Goal: Information Seeking & Learning: Learn about a topic

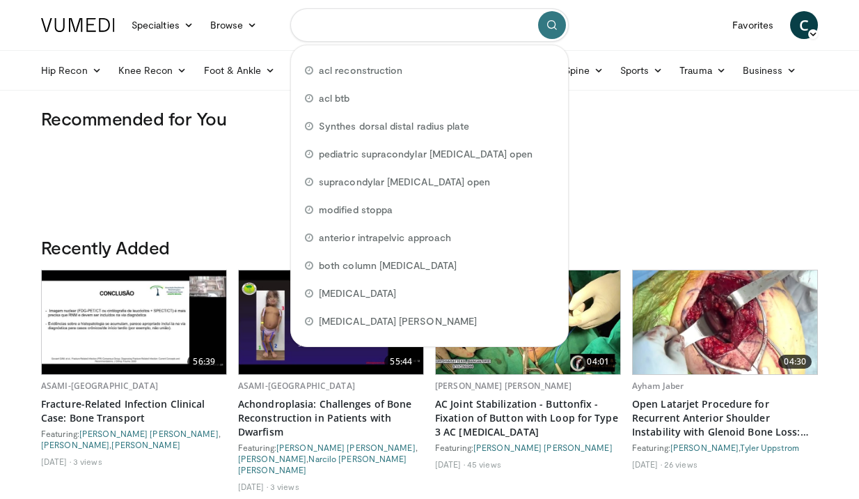
click at [345, 24] on input "Search topics, interventions" at bounding box center [429, 24] width 279 height 33
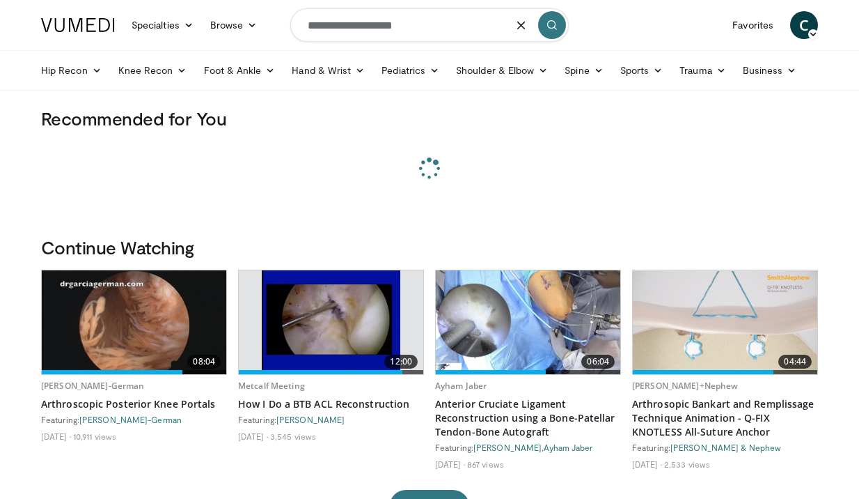
type input "**********"
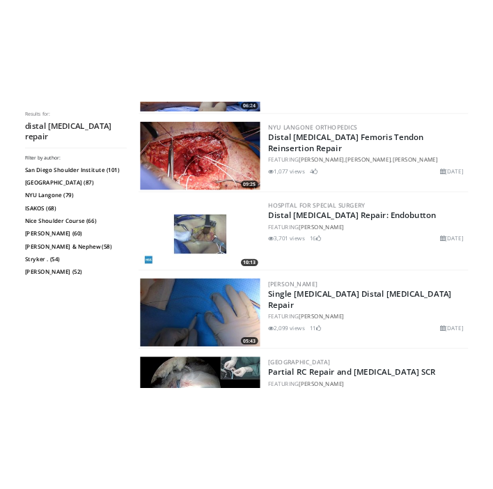
scroll to position [611, 0]
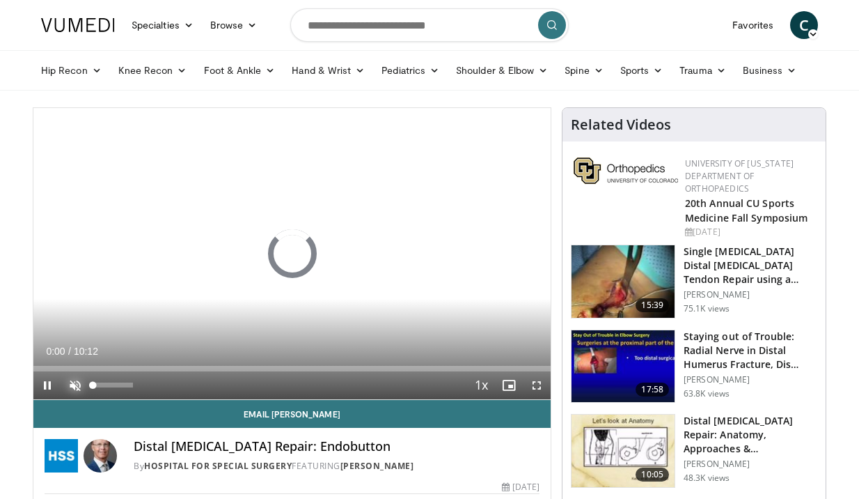
click at [75, 385] on span "Video Player" at bounding box center [75, 385] width 28 height 28
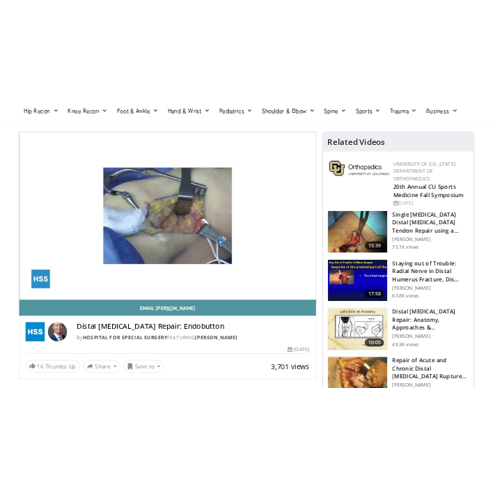
scroll to position [57, 0]
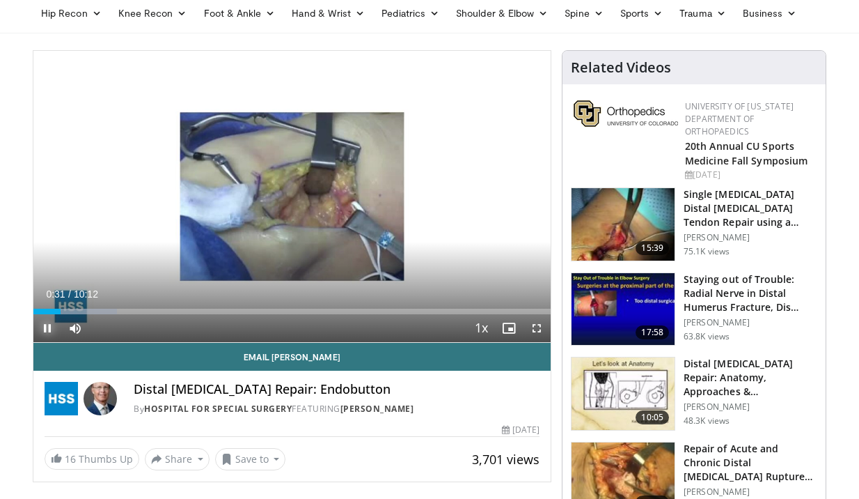
click at [45, 330] on span "Video Player" at bounding box center [47, 328] width 28 height 28
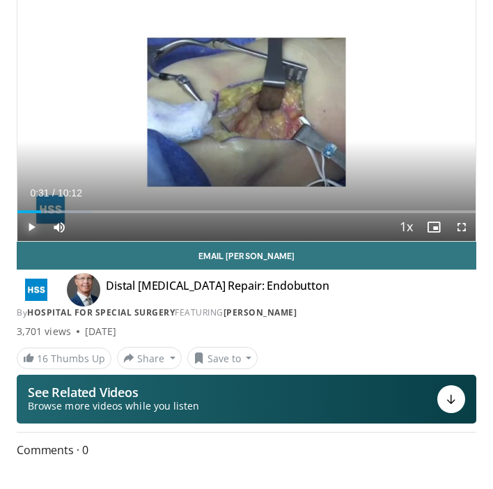
click at [33, 228] on span "Video Player" at bounding box center [31, 227] width 28 height 28
click at [458, 228] on span "Video Player" at bounding box center [462, 227] width 28 height 28
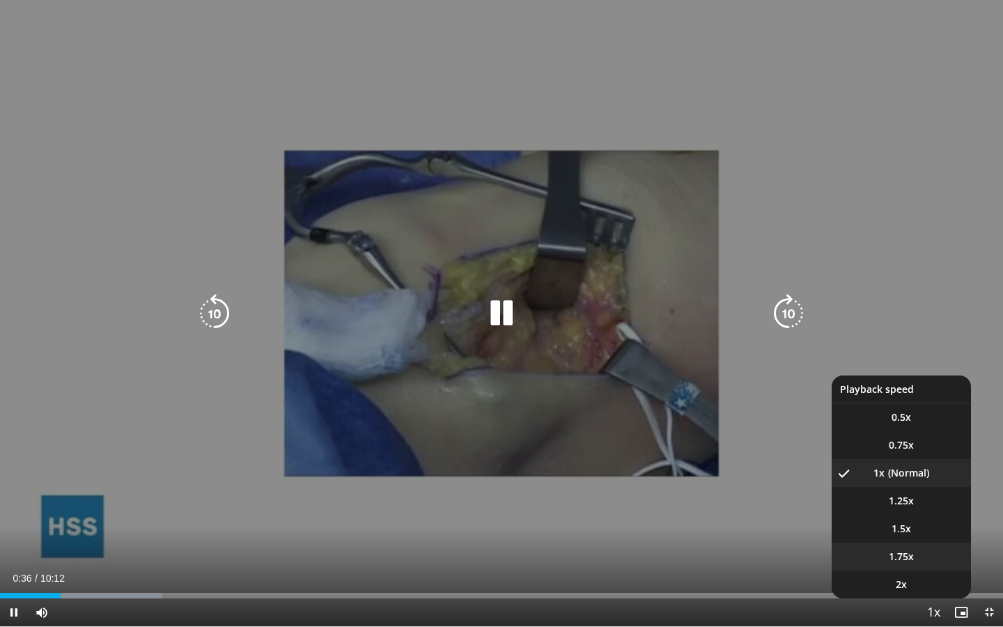
click at [859, 498] on span "1.75x" at bounding box center [901, 556] width 25 height 14
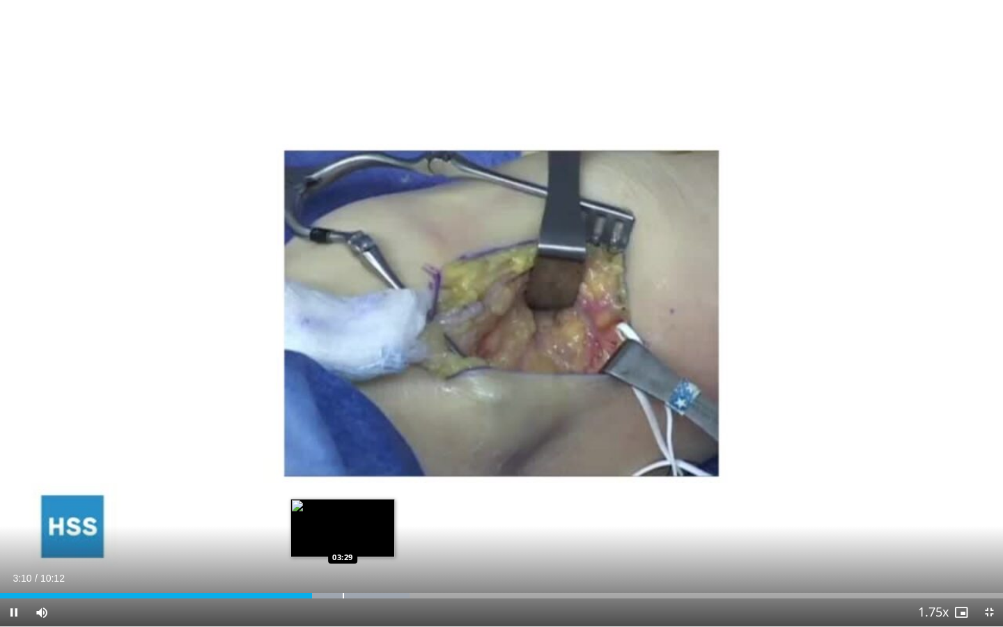
click at [342, 498] on div "Loaded : 40.84% 03:10 03:29" at bounding box center [501, 596] width 1003 height 6
click at [375, 498] on div "Loaded : 42.47% 03:29 03:29" at bounding box center [501, 591] width 1003 height 13
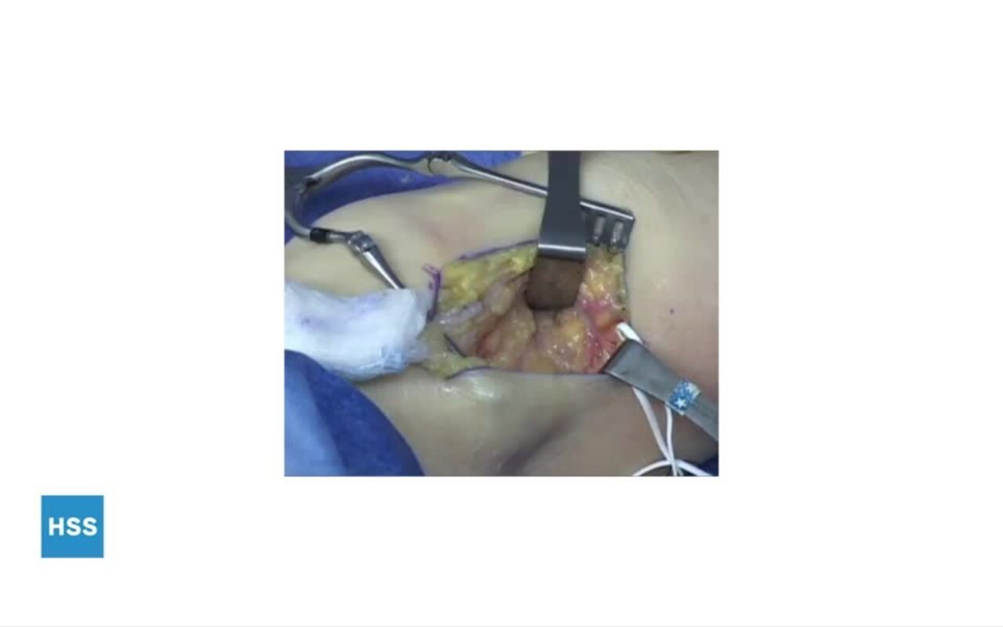
click at [377, 498] on div "Progress Bar" at bounding box center [376, 623] width 1 height 6
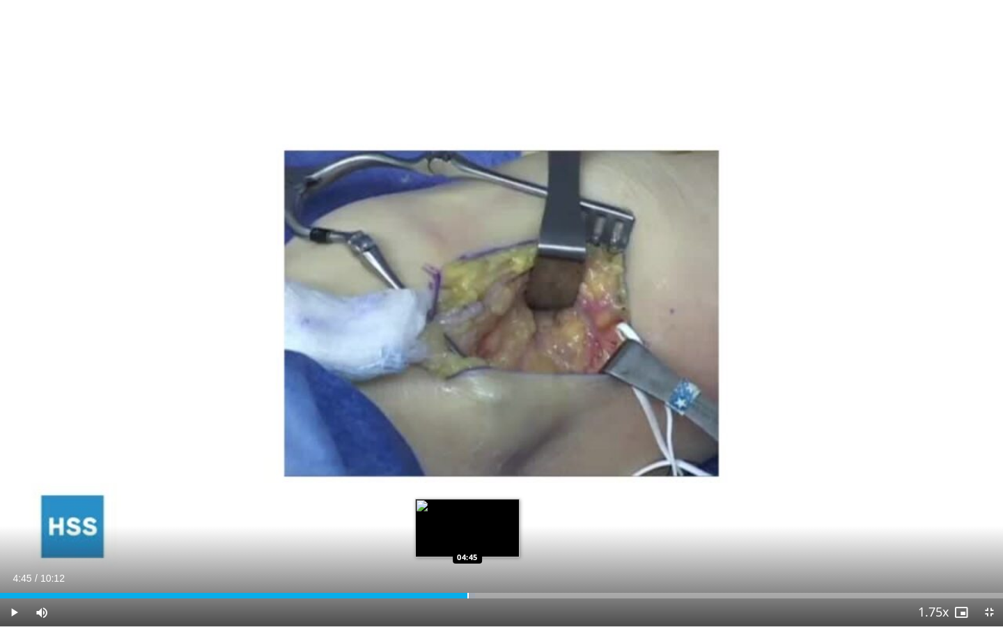
click at [467, 498] on div "Loaded : 47.37% 04:45 04:45" at bounding box center [501, 591] width 1003 height 13
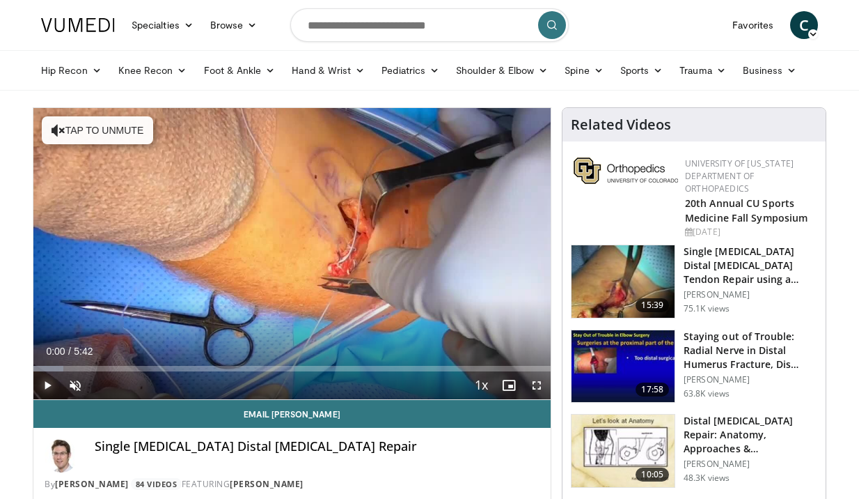
click at [44, 386] on span "Video Player" at bounding box center [47, 385] width 28 height 28
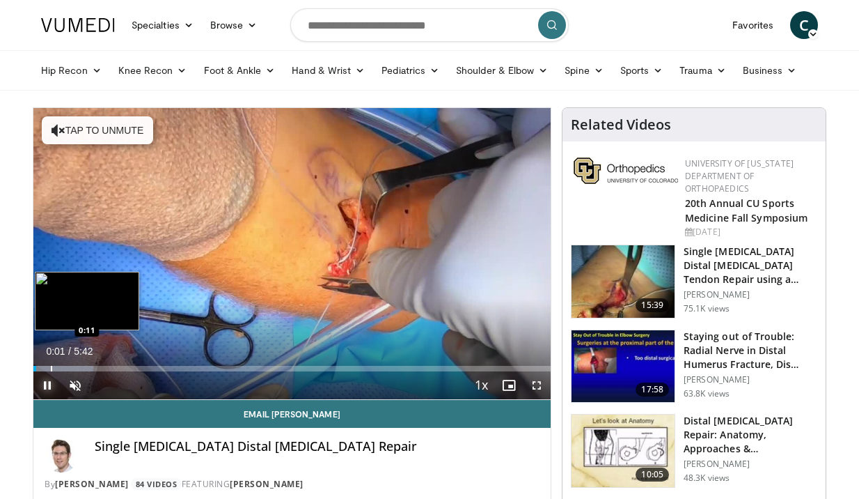
click at [51, 368] on div "Progress Bar" at bounding box center [51, 369] width 1 height 6
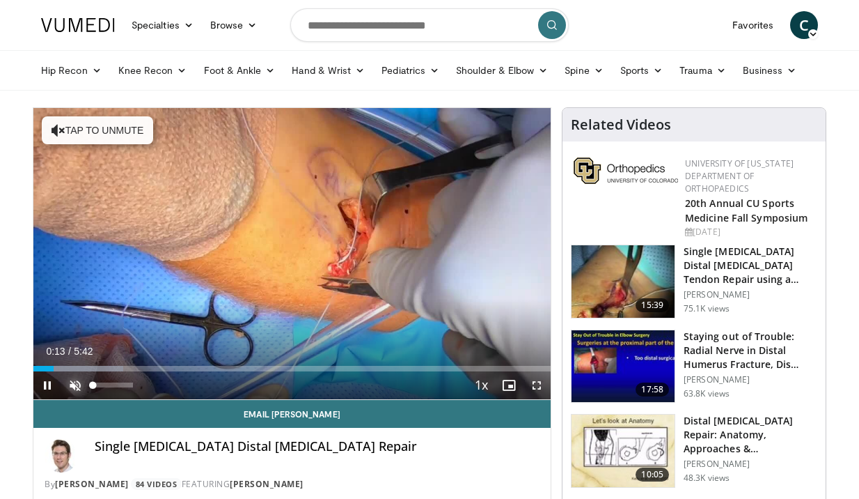
click at [83, 382] on span "Video Player" at bounding box center [75, 385] width 28 height 28
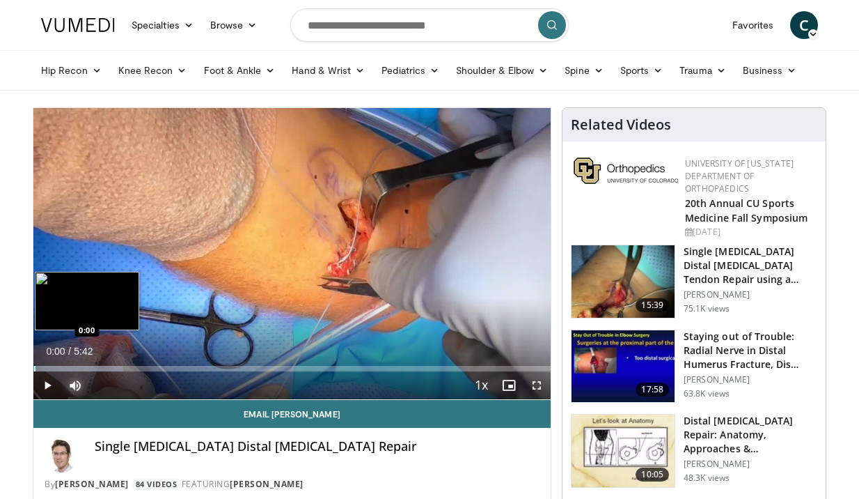
drag, startPoint x: 47, startPoint y: 370, endPoint x: 33, endPoint y: 370, distance: 13.9
click at [34, 370] on div "Progress Bar" at bounding box center [34, 369] width 1 height 6
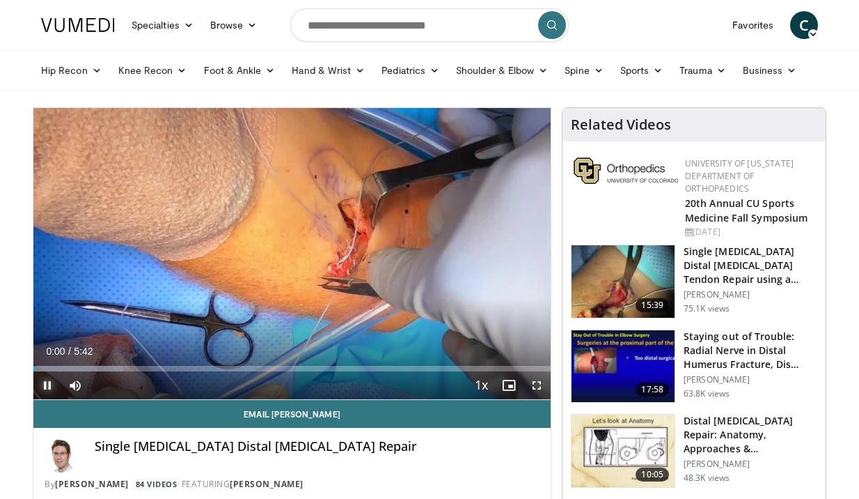
click at [50, 392] on span "Video Player" at bounding box center [47, 385] width 28 height 28
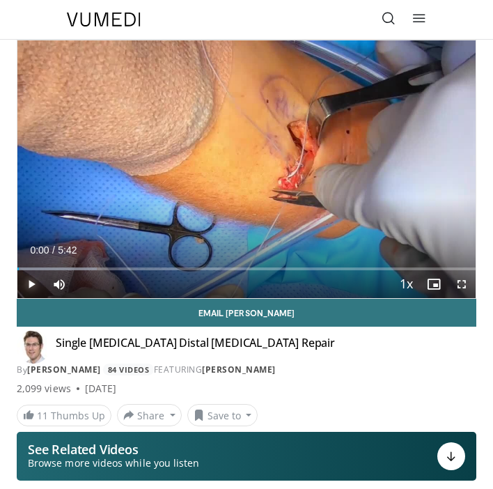
click at [34, 290] on span "Video Player" at bounding box center [31, 284] width 28 height 28
click at [35, 290] on span "Video Player" at bounding box center [31, 284] width 28 height 28
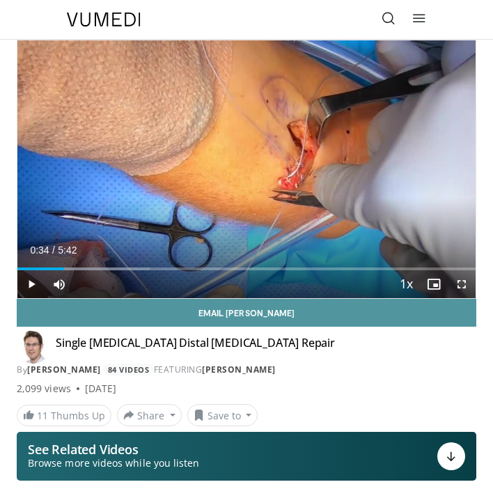
click at [31, 300] on link "Email [PERSON_NAME]" at bounding box center [247, 313] width 460 height 28
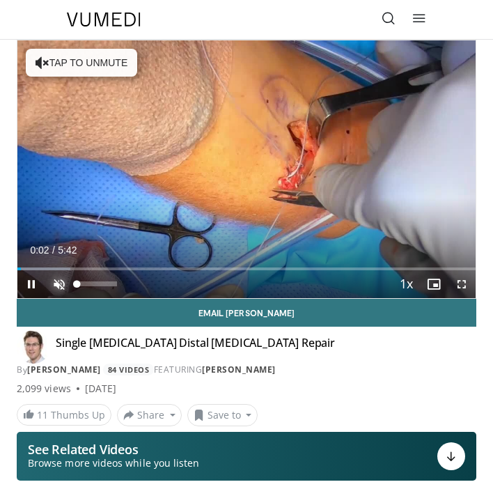
click at [59, 286] on span "Video Player" at bounding box center [59, 284] width 28 height 28
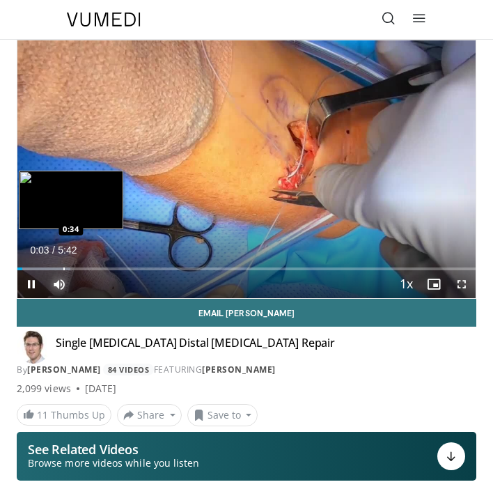
click at [63, 263] on div "Loaded : 11.56% 0:03 0:34" at bounding box center [246, 263] width 458 height 13
click at [56, 265] on div "Loaded : 28.92% 0:29 0:29" at bounding box center [246, 263] width 458 height 13
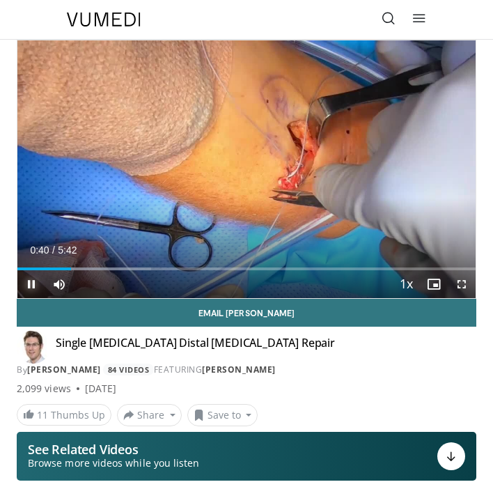
click at [31, 285] on span "Video Player" at bounding box center [31, 284] width 28 height 28
click at [30, 290] on span "Video Player" at bounding box center [31, 284] width 28 height 28
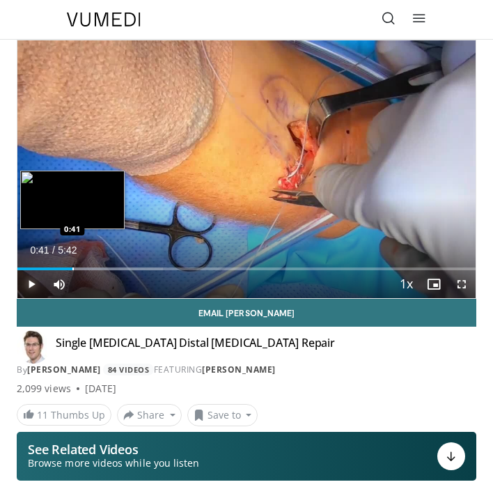
click at [72, 267] on div "Progress Bar" at bounding box center [72, 268] width 1 height 3
click at [69, 268] on div "Progress Bar" at bounding box center [69, 268] width 1 height 3
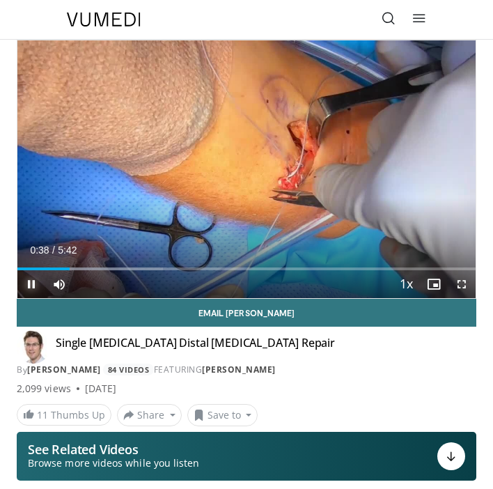
click at [29, 288] on span "Video Player" at bounding box center [31, 284] width 28 height 28
click at [28, 289] on span "Video Player" at bounding box center [31, 284] width 28 height 28
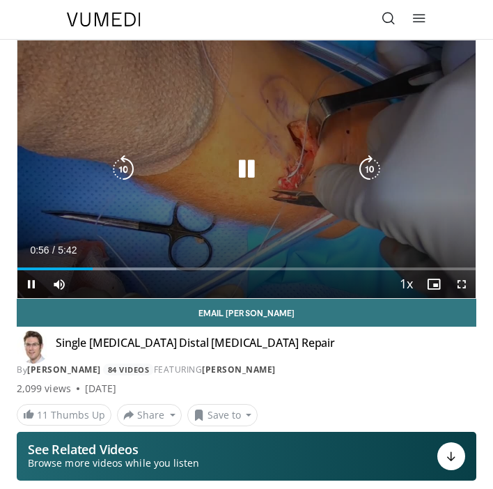
click at [118, 173] on icon "Video Player" at bounding box center [123, 169] width 28 height 28
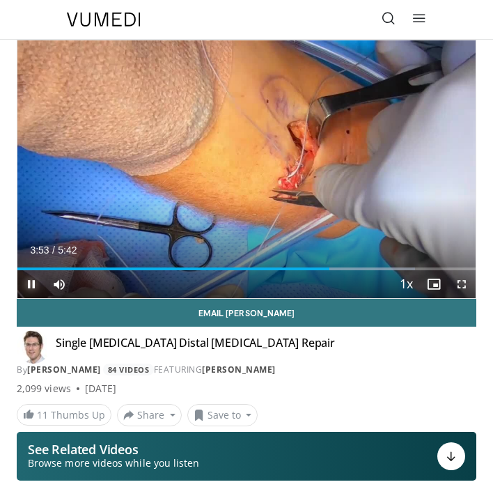
click at [31, 286] on span "Video Player" at bounding box center [31, 284] width 28 height 28
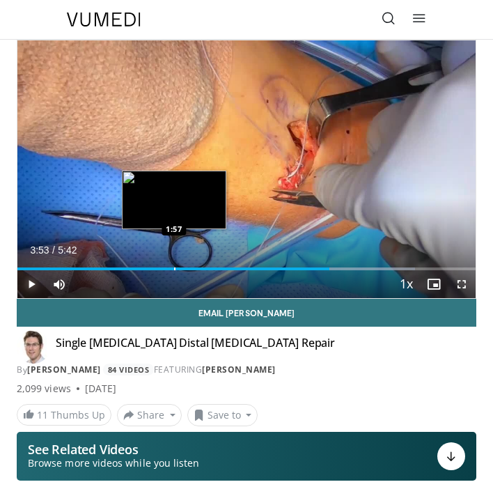
click at [174, 270] on div "Progress Bar" at bounding box center [174, 268] width 1 height 3
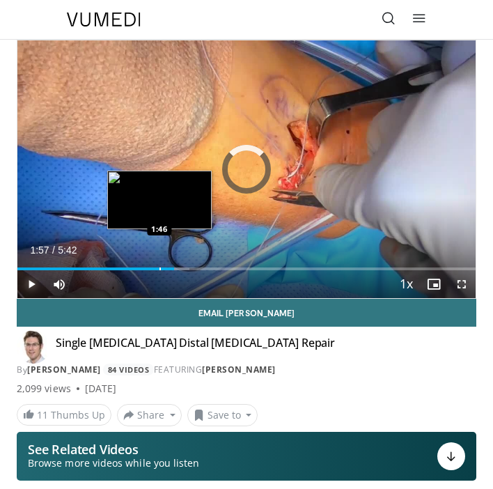
click at [159, 270] on div "Progress Bar" at bounding box center [159, 268] width 1 height 3
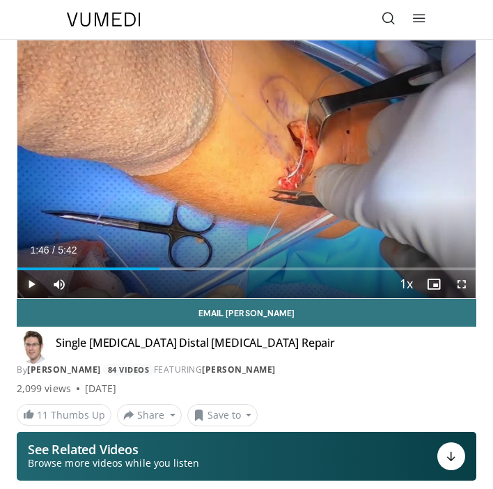
click at [31, 286] on span "Video Player" at bounding box center [31, 284] width 28 height 28
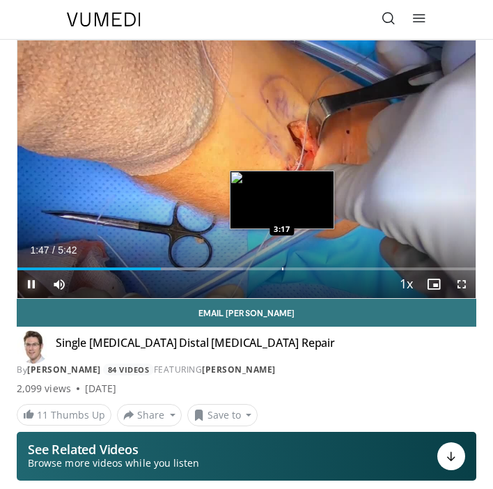
click at [282, 266] on div "Loaded : 49.17% 1:47 3:17" at bounding box center [246, 263] width 458 height 13
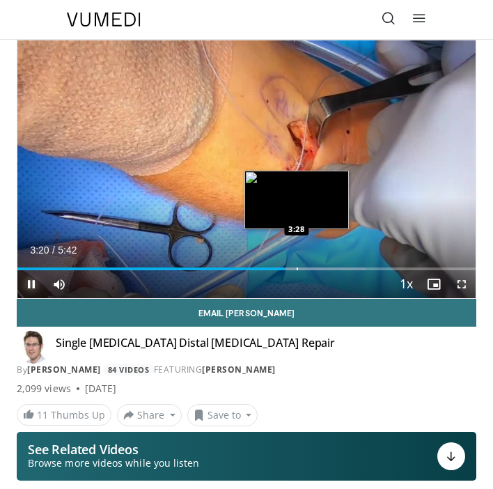
click at [308, 269] on div "Loaded : 75.92% 3:20 3:28" at bounding box center [246, 268] width 458 height 3
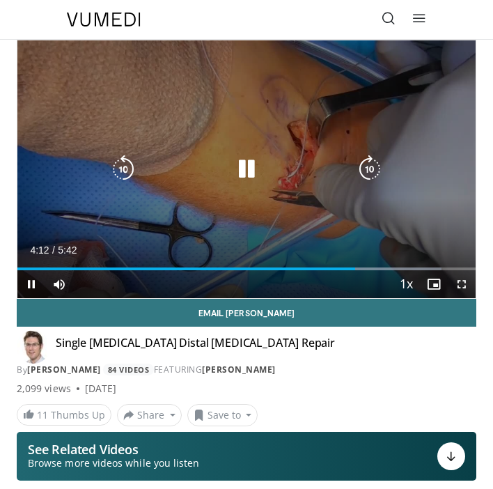
click at [130, 167] on icon "Video Player" at bounding box center [123, 169] width 28 height 28
click at [125, 170] on icon "Video Player" at bounding box center [123, 169] width 28 height 28
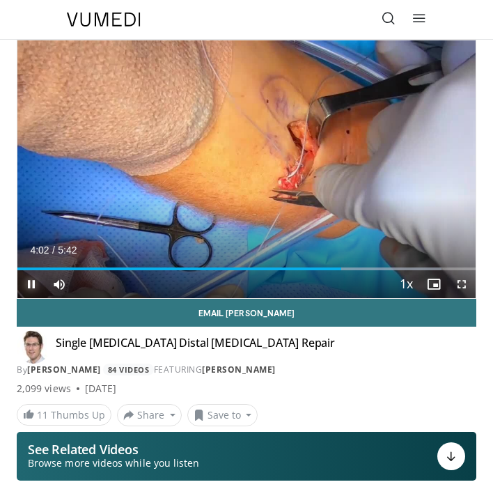
click at [32, 290] on span "Video Player" at bounding box center [31, 284] width 28 height 28
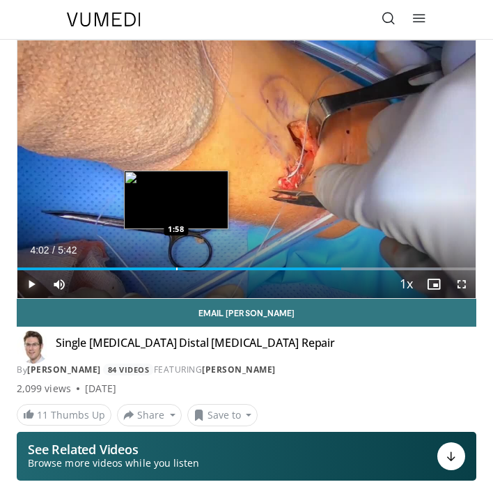
click at [333, 267] on div "Loaded : 92.58% 4:02 1:58" at bounding box center [246, 268] width 458 height 3
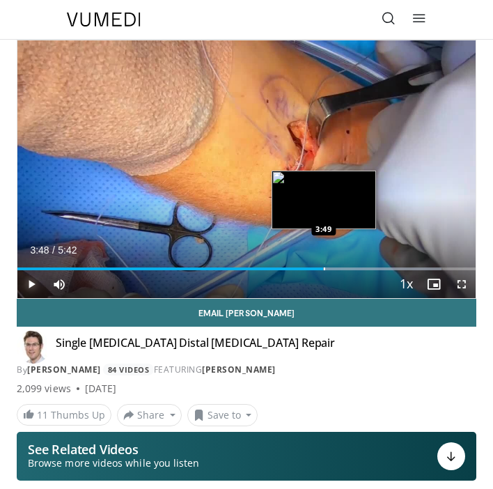
click at [323, 267] on div "Loaded : 92.58% 3:48 3:49" at bounding box center [246, 268] width 458 height 3
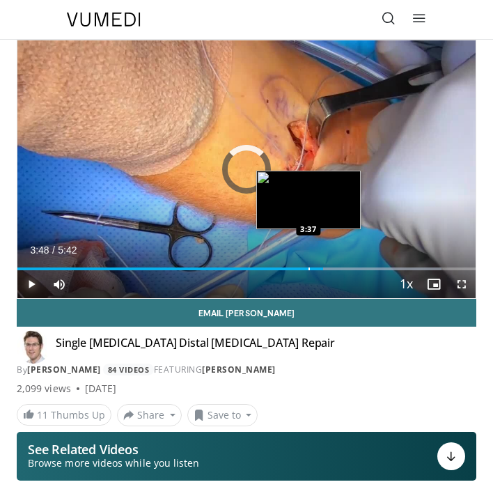
click at [308, 261] on div "Loaded : 92.58% 3:37 3:37" at bounding box center [246, 263] width 458 height 13
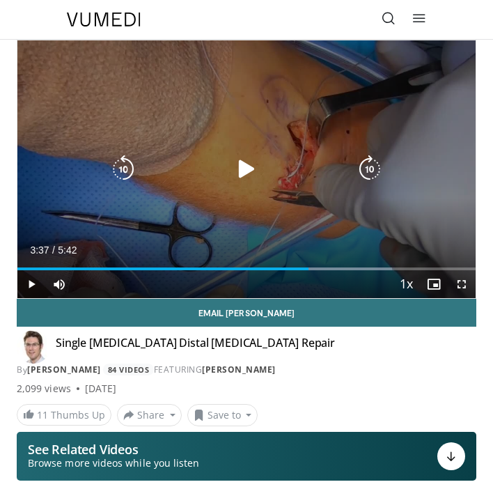
click at [286, 223] on div "20 seconds Tap to unmute" at bounding box center [246, 169] width 458 height 258
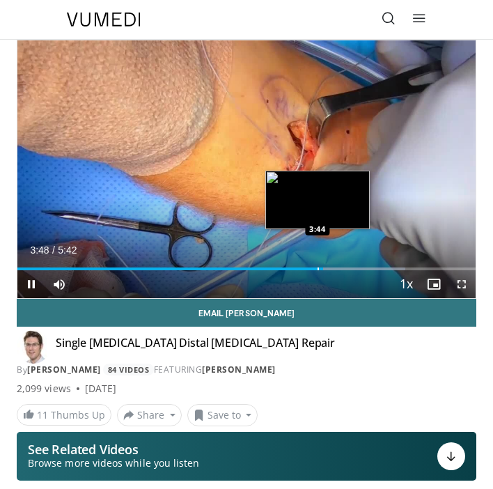
click at [318, 267] on div "Progress Bar" at bounding box center [318, 268] width 1 height 3
click at [306, 267] on div "Loaded : 84.68% 3:45 3:36" at bounding box center [246, 263] width 458 height 13
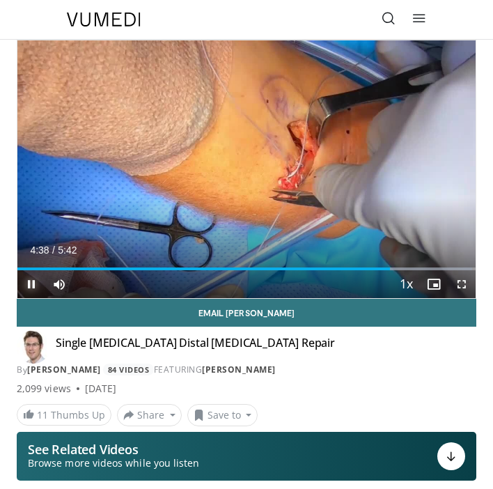
click at [31, 284] on span "Video Player" at bounding box center [31, 284] width 28 height 28
